Goal: Book appointment/travel/reservation

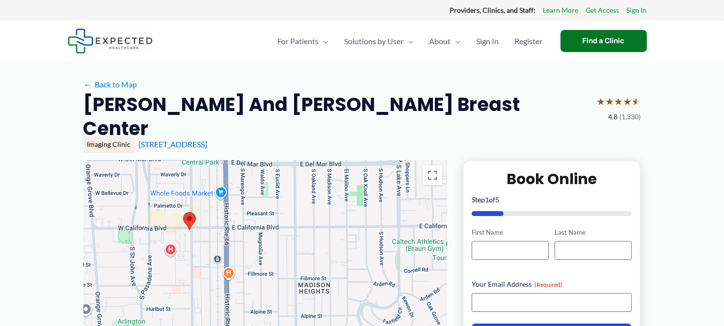
drag, startPoint x: 283, startPoint y: 239, endPoint x: 143, endPoint y: 209, distance: 143.1
click at [143, 209] on div at bounding box center [265, 258] width 364 height 196
